Goal: Task Accomplishment & Management: Manage account settings

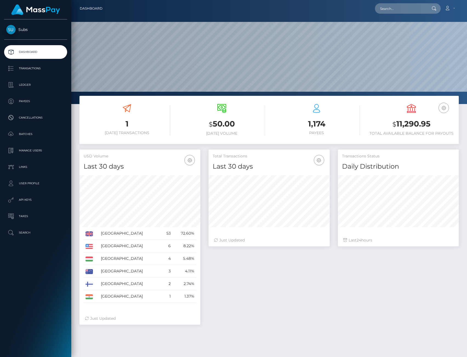
scroll to position [97, 121]
click at [29, 157] on link "Manage Users" at bounding box center [35, 151] width 63 height 14
